Goal: Information Seeking & Learning: Learn about a topic

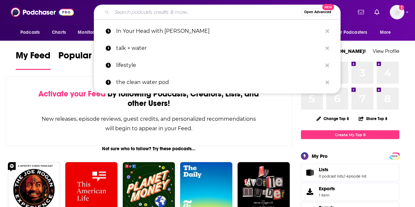
click at [142, 12] on input "Search podcasts, credits, & more..." at bounding box center [206, 12] width 189 height 11
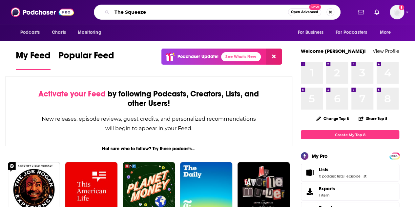
type input "The Squeeze"
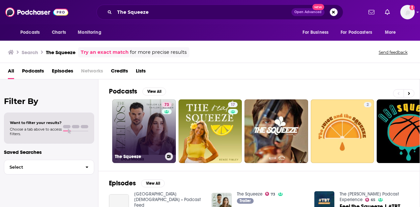
click at [138, 134] on link "73 The Squeeze" at bounding box center [144, 131] width 64 height 64
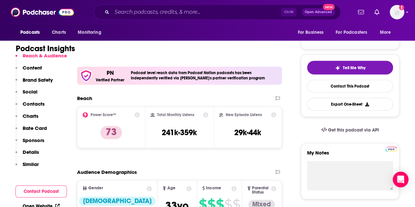
scroll to position [123, 0]
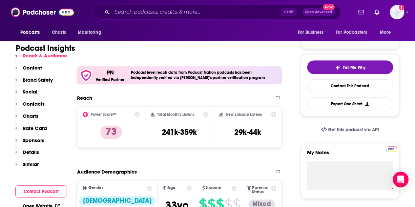
click at [33, 127] on p "Rate Card" at bounding box center [35, 128] width 24 height 6
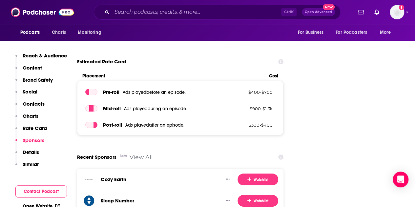
scroll to position [1106, 0]
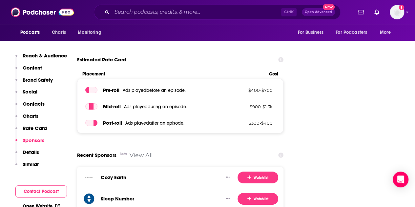
click at [36, 153] on p "Details" at bounding box center [31, 152] width 16 height 6
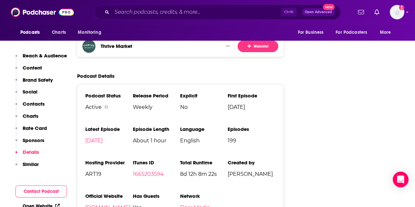
scroll to position [1325, 0]
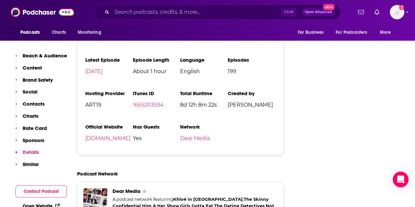
click at [41, 187] on button "Contact Podcast" at bounding box center [41, 191] width 52 height 12
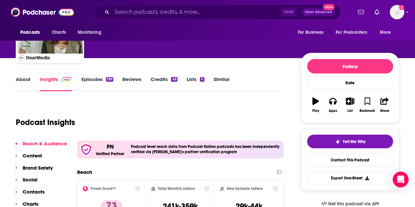
scroll to position [0, 0]
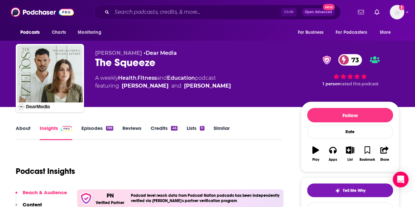
click at [122, 152] on div "Podcast Insights" at bounding box center [146, 167] width 261 height 33
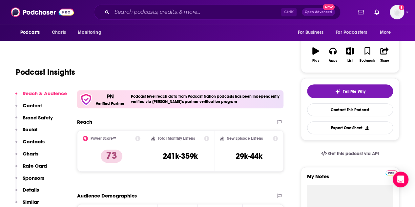
scroll to position [100, 0]
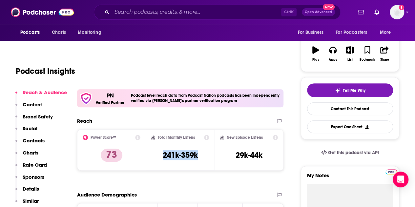
drag, startPoint x: 204, startPoint y: 156, endPoint x: 157, endPoint y: 157, distance: 47.3
click at [157, 157] on div "Total Monthly Listens 241k-359k" at bounding box center [180, 150] width 58 height 30
copy h3 "241k-359k"
